Goal: Information Seeking & Learning: Learn about a topic

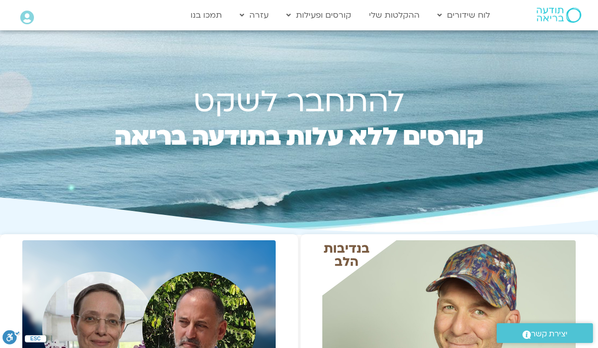
click at [389, 19] on link "ההקלטות שלי" at bounding box center [394, 15] width 61 height 19
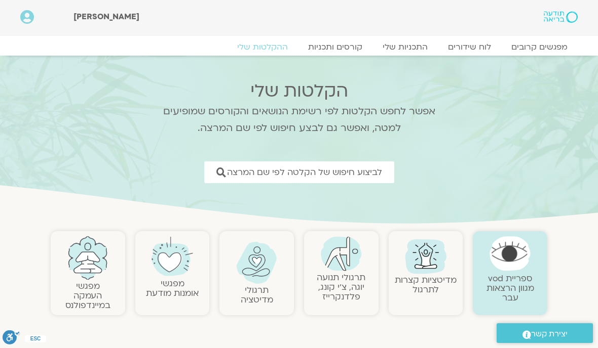
click at [351, 174] on span "לביצוע חיפוש של הקלטה לפי שם המרצה" at bounding box center [304, 173] width 155 height 10
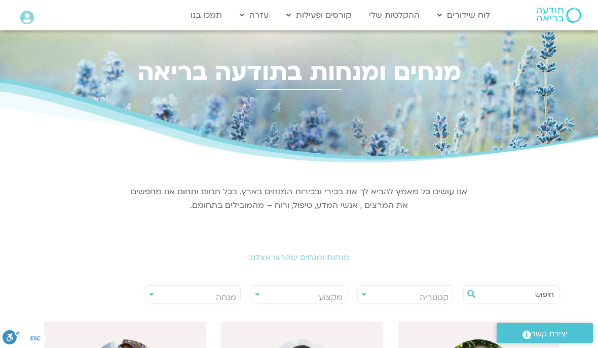
scroll to position [0, -1]
click at [211, 291] on span "מנחה" at bounding box center [192, 297] width 95 height 23
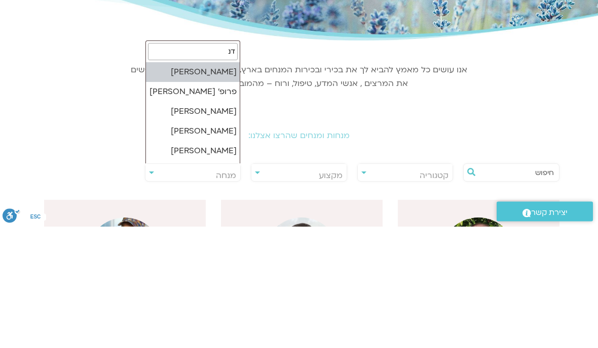
type input "דנה"
select select "******"
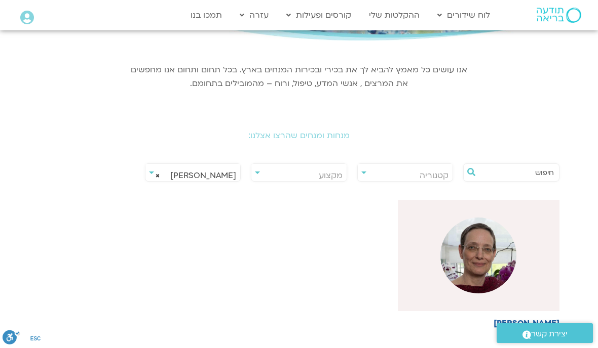
click at [468, 255] on img at bounding box center [478, 256] width 76 height 76
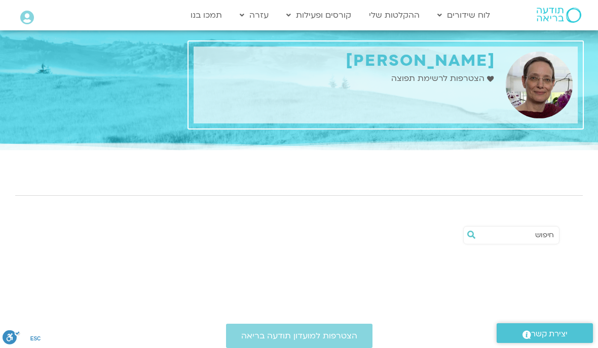
click at [524, 94] on img at bounding box center [539, 85] width 67 height 67
click at [533, 93] on img at bounding box center [539, 85] width 67 height 67
click at [538, 88] on img at bounding box center [539, 85] width 67 height 67
click at [542, 87] on img at bounding box center [539, 85] width 67 height 67
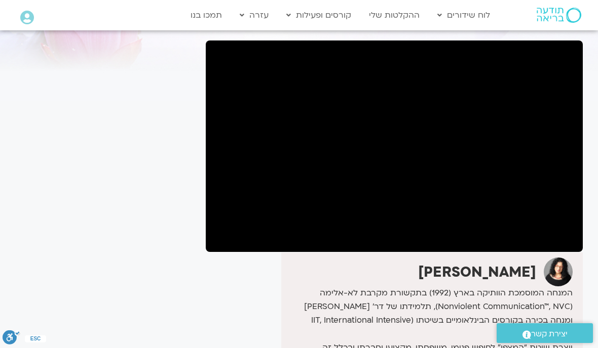
scroll to position [64, 0]
